Goal: Check status: Check status

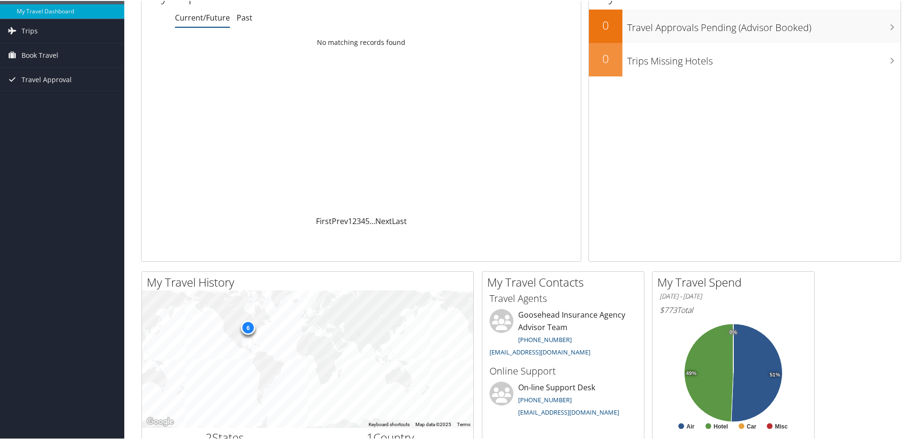
scroll to position [96, 0]
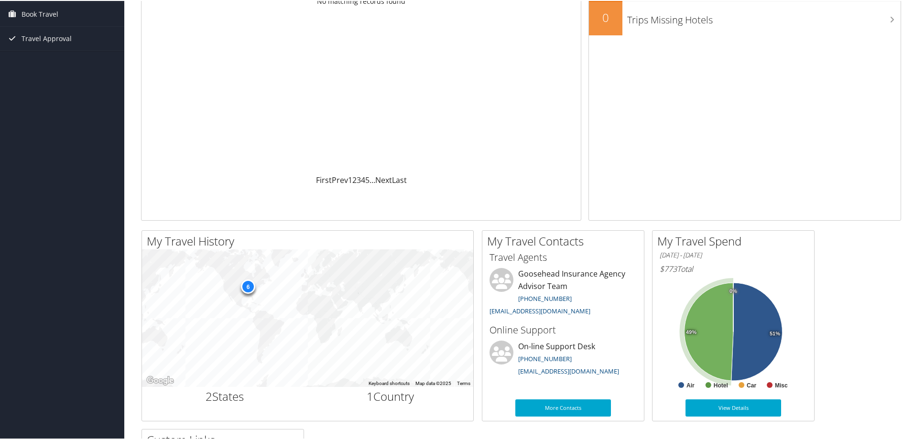
click at [715, 339] on icon at bounding box center [708, 331] width 49 height 98
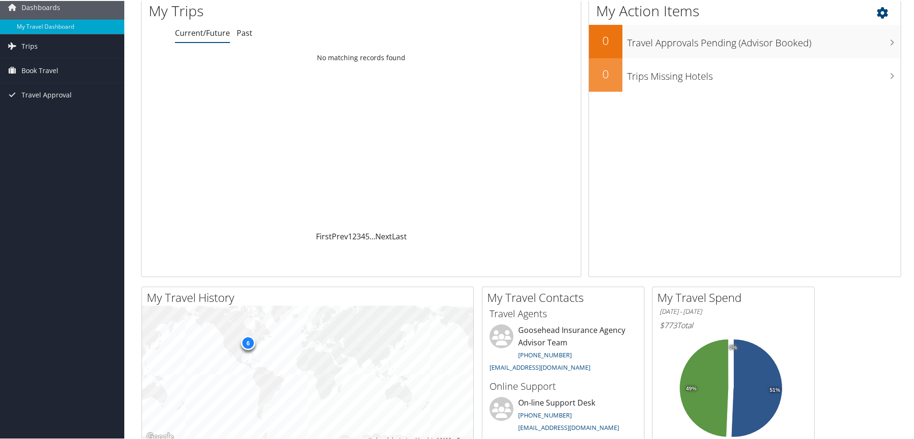
scroll to position [0, 0]
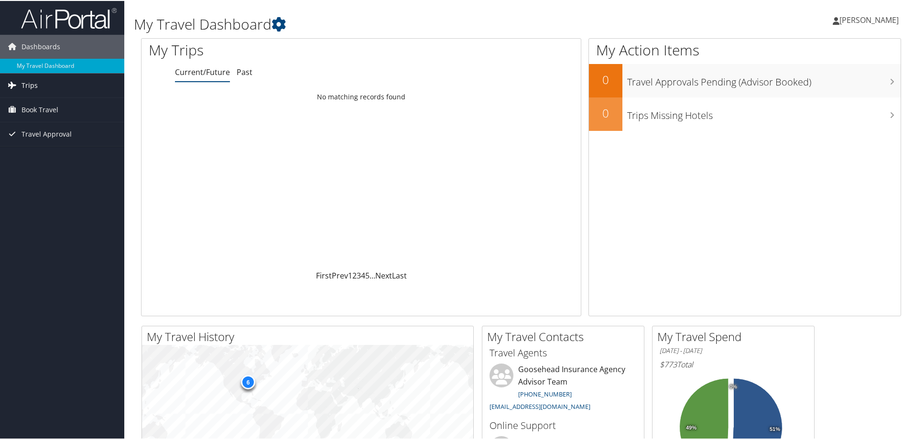
click at [29, 82] on span "Trips" at bounding box center [30, 85] width 16 height 24
click at [38, 119] on link "Past Trips" at bounding box center [62, 118] width 124 height 14
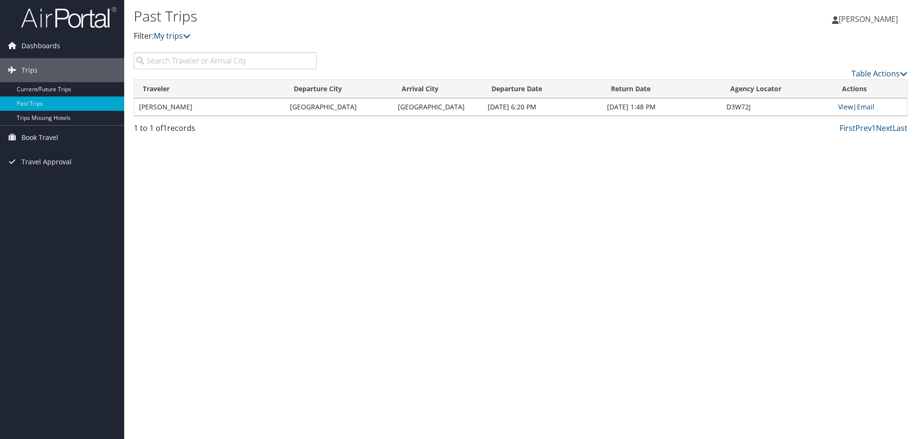
click at [845, 107] on link "View" at bounding box center [846, 106] width 15 height 9
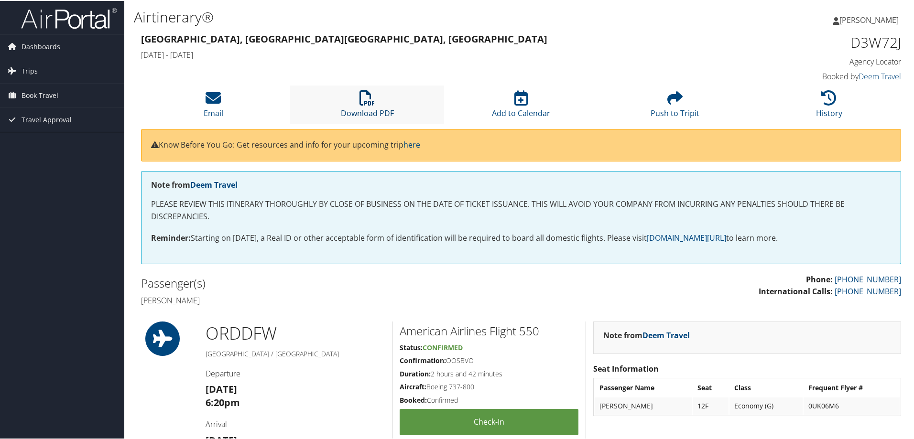
click at [371, 101] on icon at bounding box center [366, 96] width 15 height 15
click at [27, 72] on span "Trips" at bounding box center [30, 70] width 16 height 24
click at [34, 101] on link "Past Trips" at bounding box center [62, 104] width 124 height 14
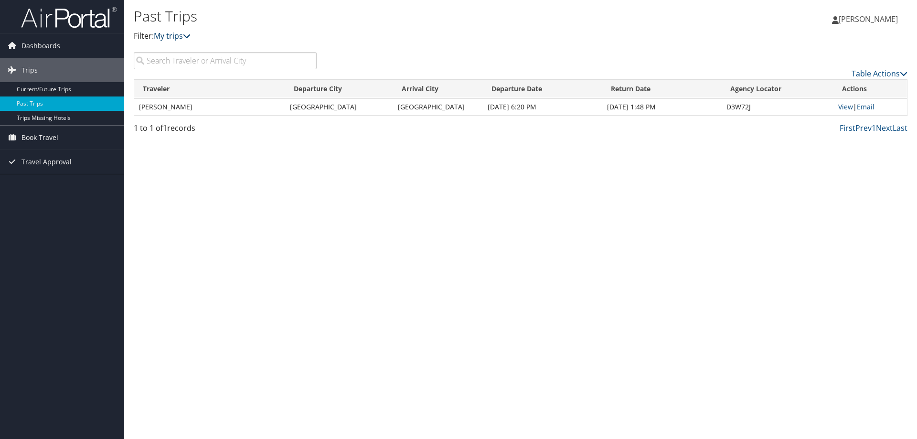
click at [185, 35] on link "My trips" at bounding box center [172, 36] width 37 height 11
click at [194, 108] on td "[PERSON_NAME]" at bounding box center [209, 106] width 151 height 17
click at [900, 72] on icon at bounding box center [904, 74] width 8 height 8
click at [900, 72] on div at bounding box center [458, 219] width 917 height 439
